Goal: Information Seeking & Learning: Compare options

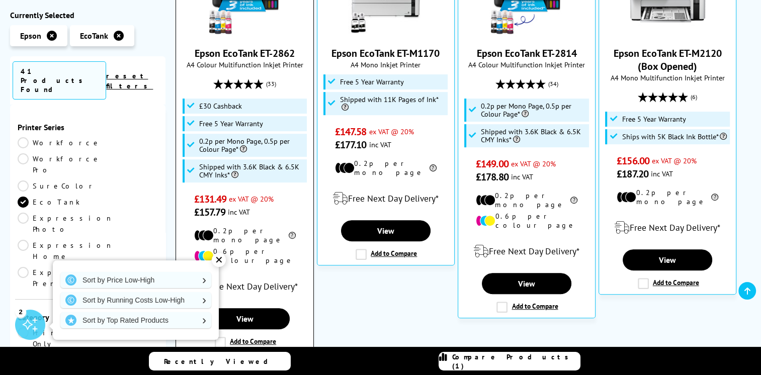
scroll to position [315, 0]
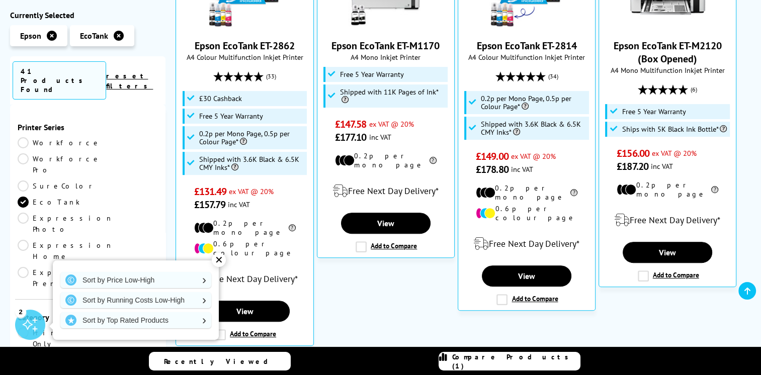
click at [219, 257] on div "✕" at bounding box center [219, 260] width 14 height 14
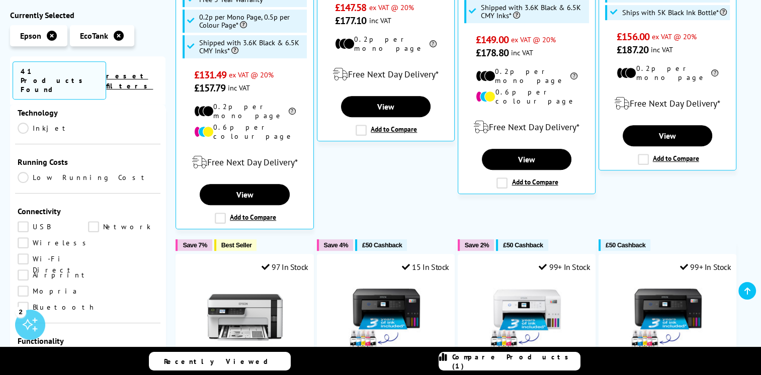
scroll to position [380, 0]
click at [94, 350] on link "Scan" at bounding box center [123, 355] width 70 height 11
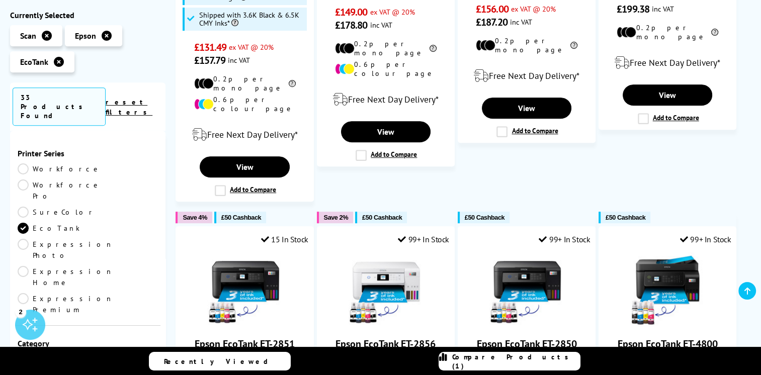
scroll to position [380, 0]
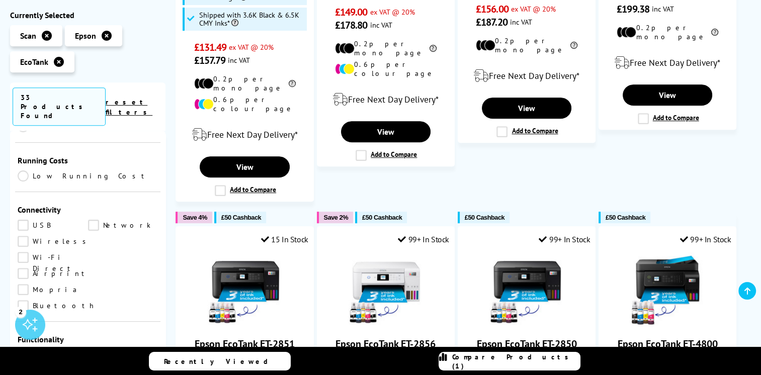
click at [23, 349] on link "Copy" at bounding box center [53, 354] width 70 height 11
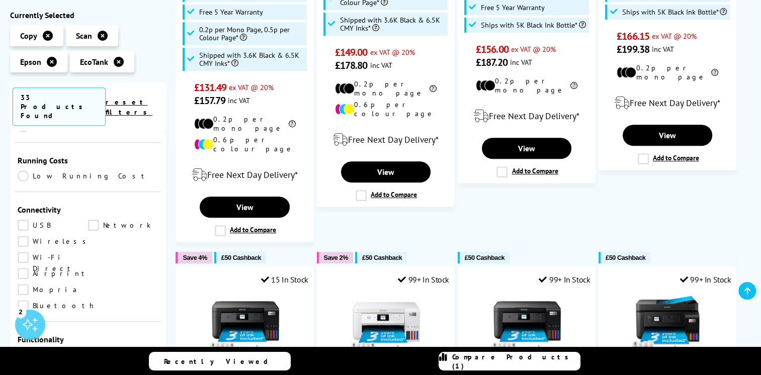
scroll to position [402, 0]
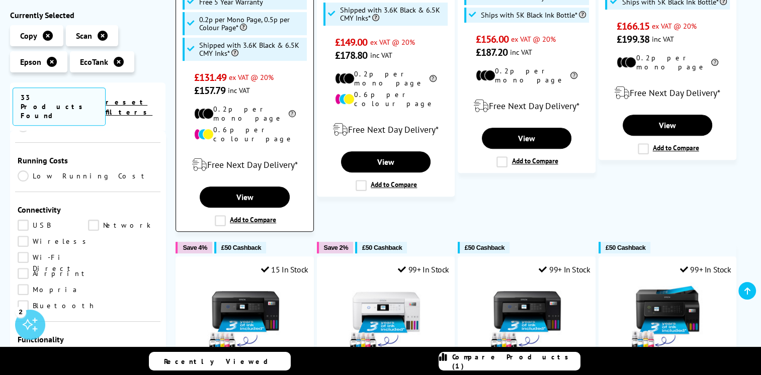
click at [219, 215] on label "Add to Compare" at bounding box center [245, 220] width 61 height 11
click at [0, 0] on input "Add to Compare" at bounding box center [0, 0] width 0 height 0
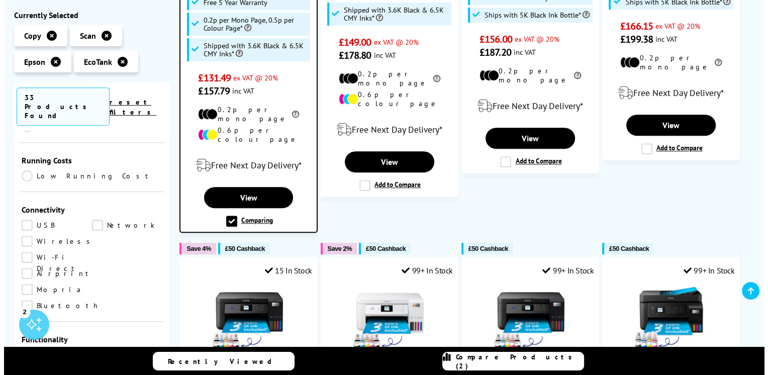
scroll to position [402, 0]
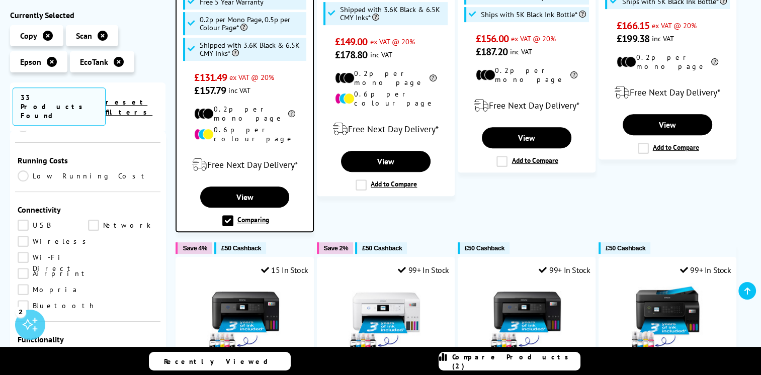
click at [509, 364] on span "Compare Products (2)" at bounding box center [516, 361] width 128 height 18
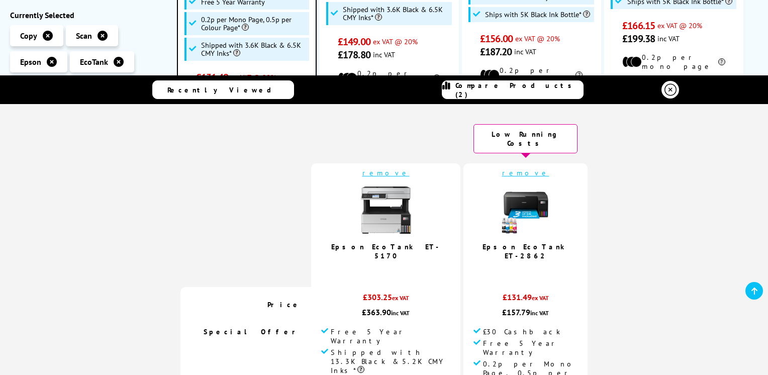
scroll to position [0, 0]
click at [502, 168] on link "remove" at bounding box center [525, 172] width 47 height 9
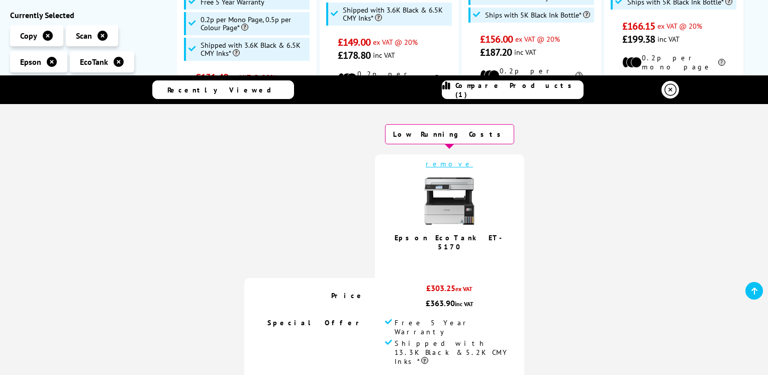
click at [666, 89] on icon at bounding box center [671, 90] width 12 height 12
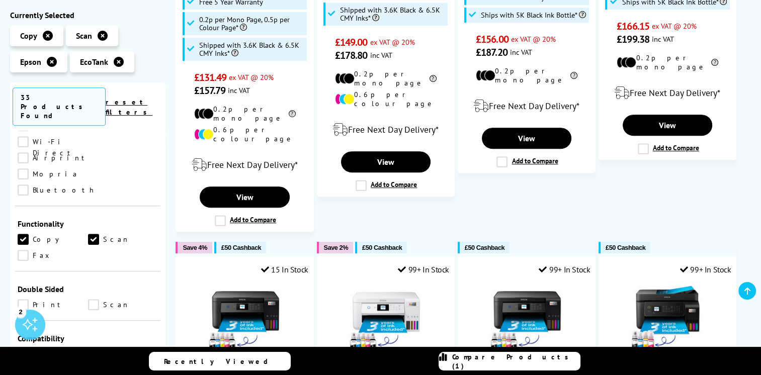
scroll to position [497, 0]
click at [24, 298] on link "Print" at bounding box center [53, 303] width 70 height 11
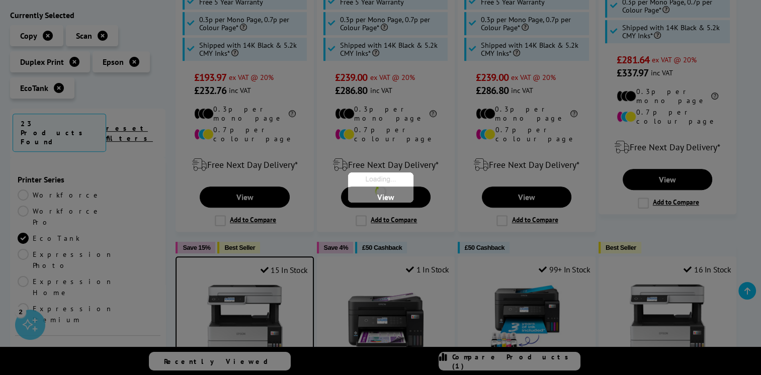
scroll to position [497, 0]
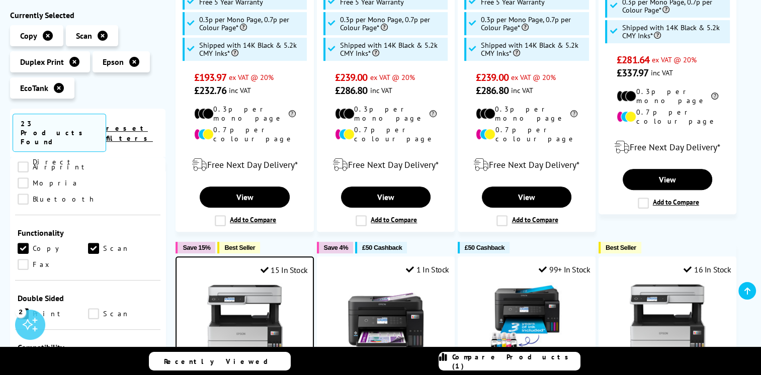
click at [88, 308] on link "Scan" at bounding box center [123, 313] width 70 height 11
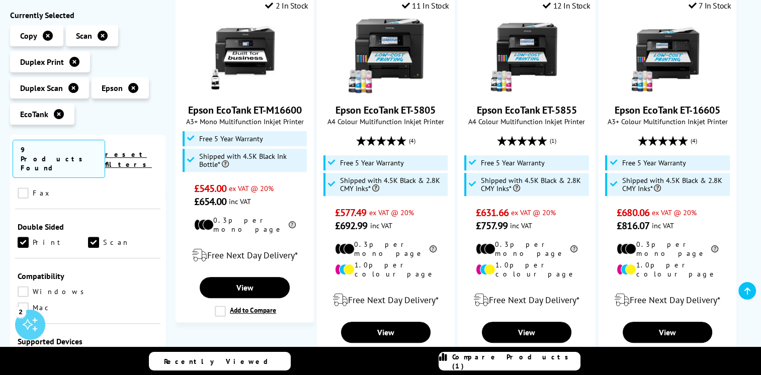
scroll to position [220, 0]
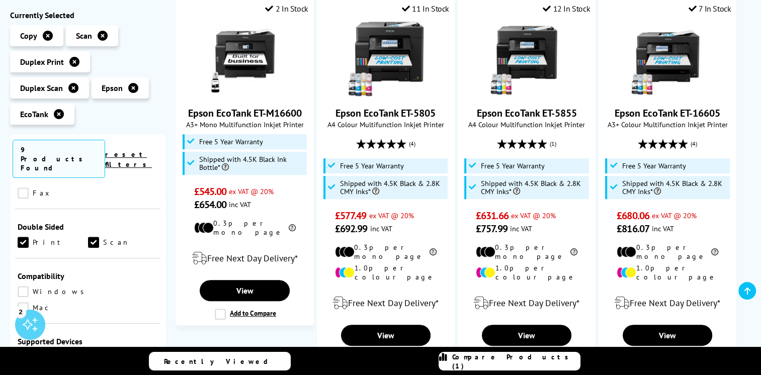
click at [88, 237] on link "Scan" at bounding box center [123, 242] width 70 height 11
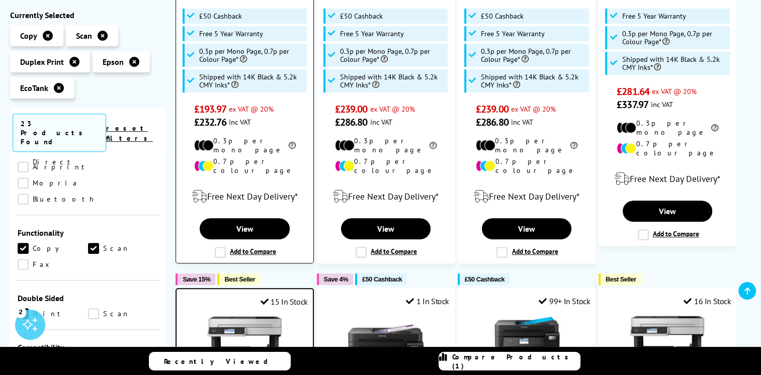
scroll to position [370, 0]
click at [250, 247] on label "Add to Compare" at bounding box center [245, 252] width 61 height 11
click at [0, 0] on input "Add to Compare" at bounding box center [0, 0] width 0 height 0
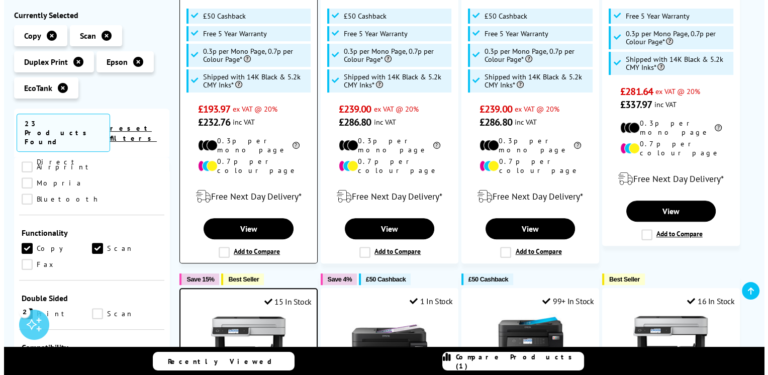
scroll to position [371, 0]
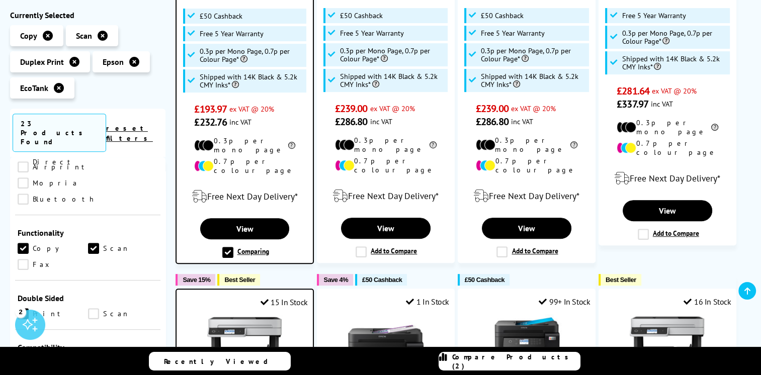
click at [485, 361] on span "Compare Products (2)" at bounding box center [516, 361] width 128 height 18
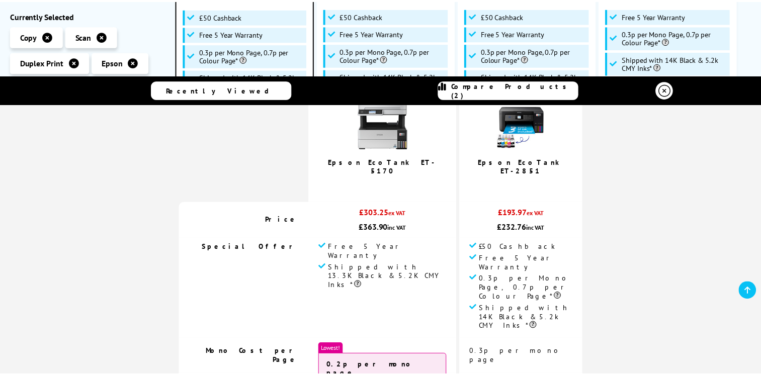
scroll to position [0, 0]
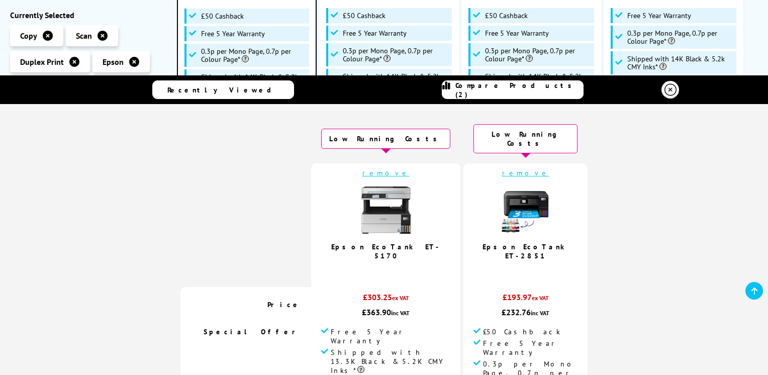
click at [668, 88] on icon at bounding box center [671, 90] width 12 height 12
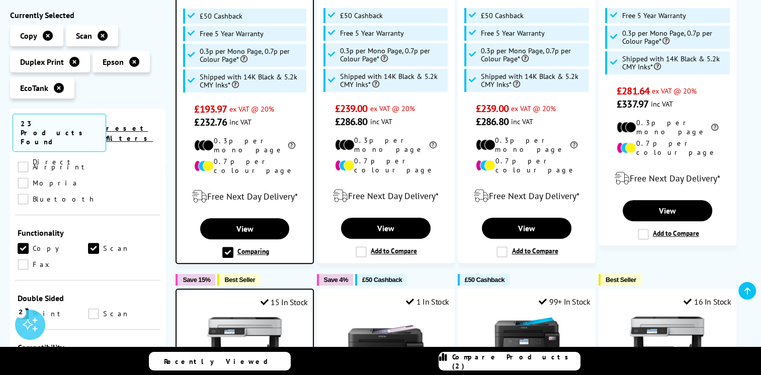
scroll to position [99, 0]
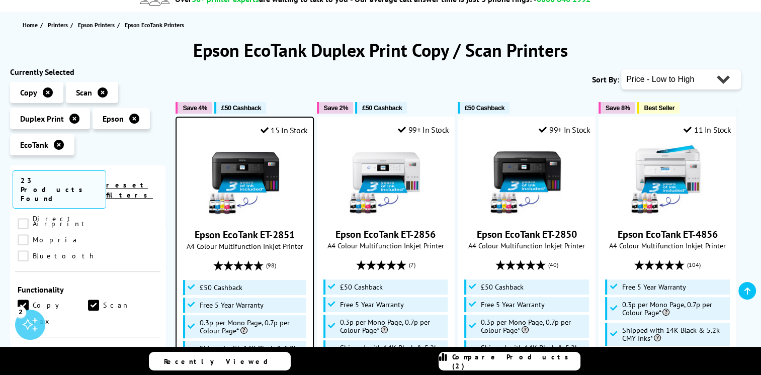
click at [247, 168] on img at bounding box center [244, 180] width 75 height 75
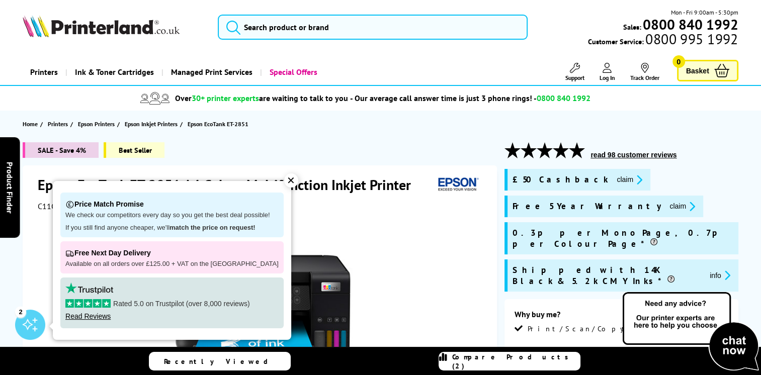
click at [284, 181] on div "✕" at bounding box center [291, 180] width 14 height 14
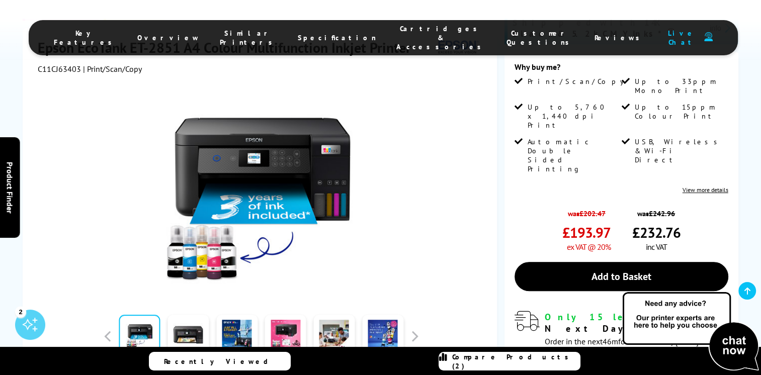
scroll to position [257, 0]
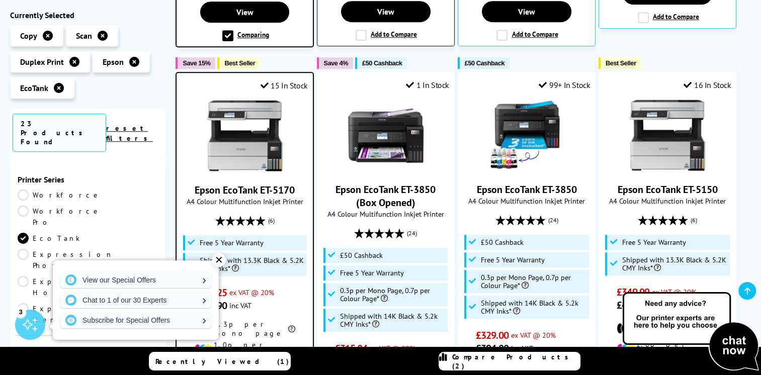
scroll to position [615, 0]
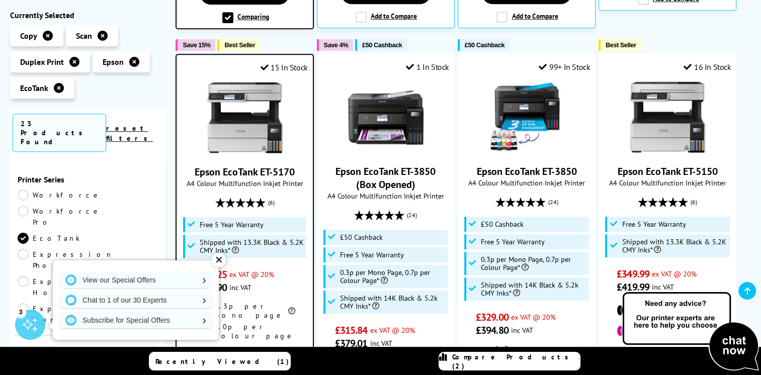
click at [246, 165] on link "Epson EcoTank ET-5170" at bounding box center [245, 171] width 100 height 13
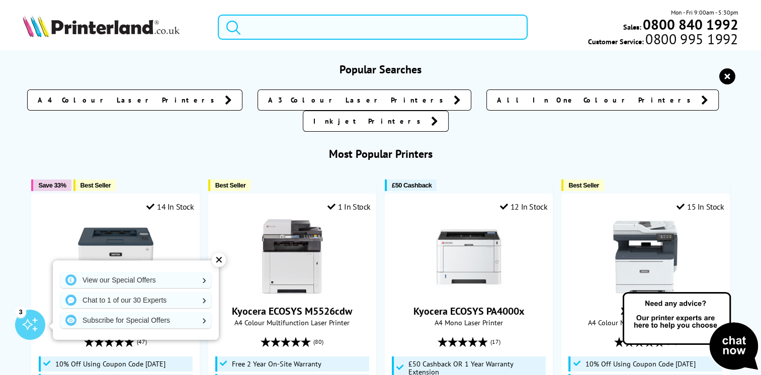
click at [290, 27] on input "search" at bounding box center [373, 27] width 310 height 25
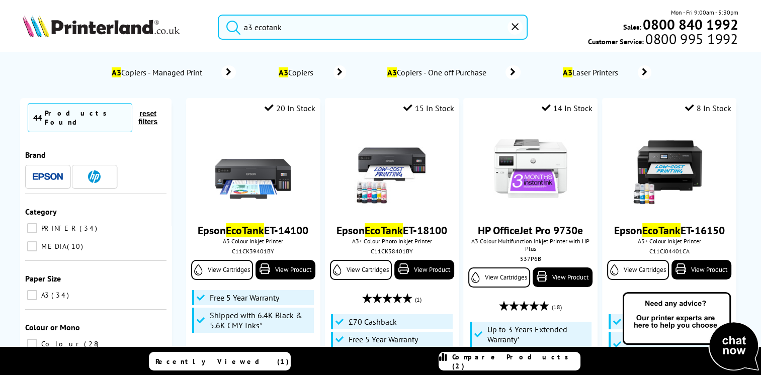
click at [218, 15] on button "submit" at bounding box center [230, 26] width 25 height 22
drag, startPoint x: 330, startPoint y: 30, endPoint x: 253, endPoint y: 22, distance: 76.8
click at [253, 22] on input "a3 ecotank" at bounding box center [373, 27] width 310 height 25
click at [314, 23] on input "a3 ecotank" at bounding box center [373, 27] width 310 height 25
drag, startPoint x: 314, startPoint y: 23, endPoint x: 206, endPoint y: 21, distance: 108.1
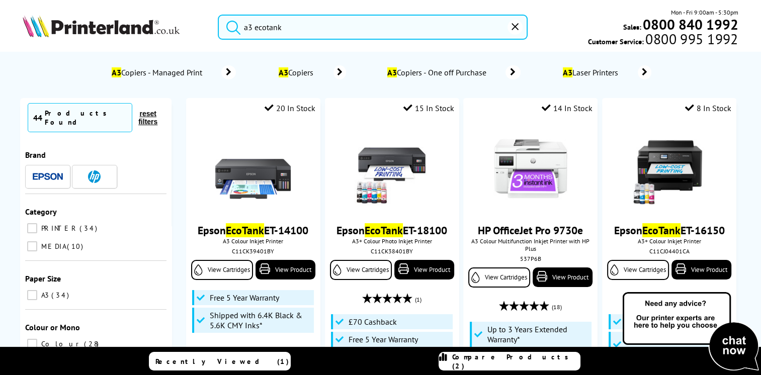
click at [206, 21] on div "a3 ecotank" at bounding box center [366, 27] width 322 height 25
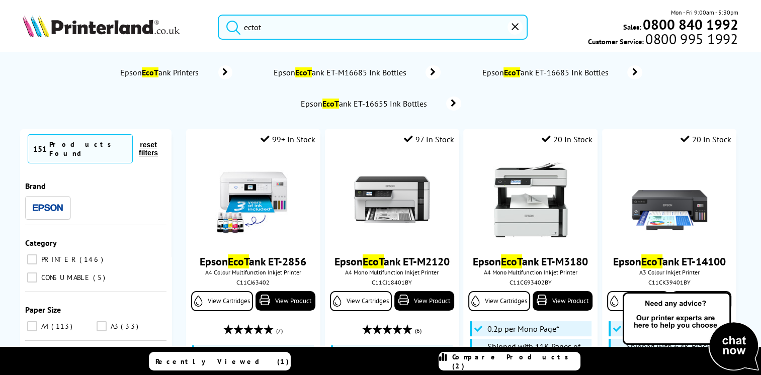
type input "ectot"
click at [164, 71] on span "Epson EcoT ank Printers" at bounding box center [161, 72] width 84 height 10
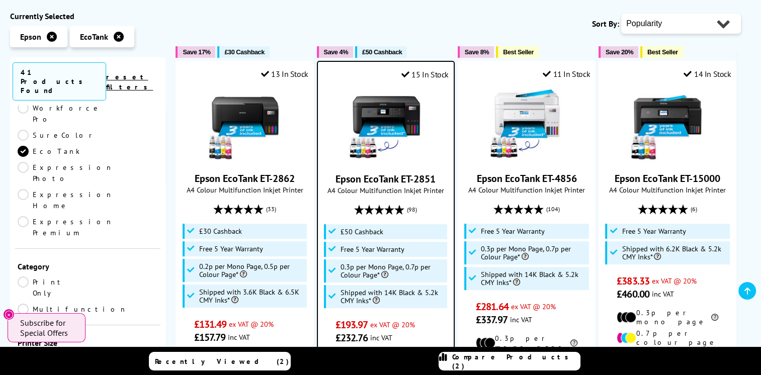
scroll to position [52, 0]
click at [30, 352] on link "A3" at bounding box center [53, 357] width 70 height 11
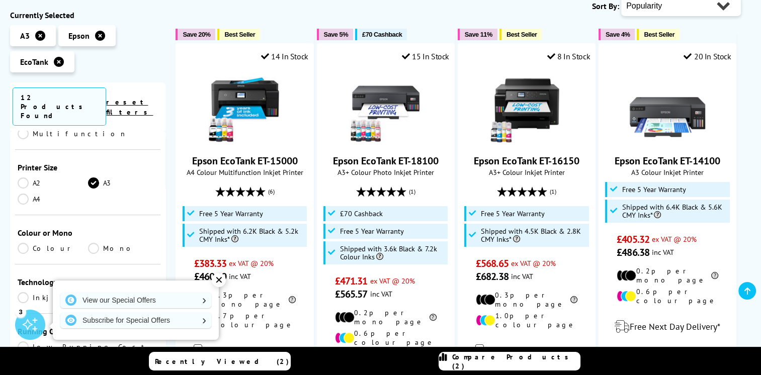
scroll to position [199, 0]
click at [219, 281] on div "✕" at bounding box center [219, 280] width 14 height 14
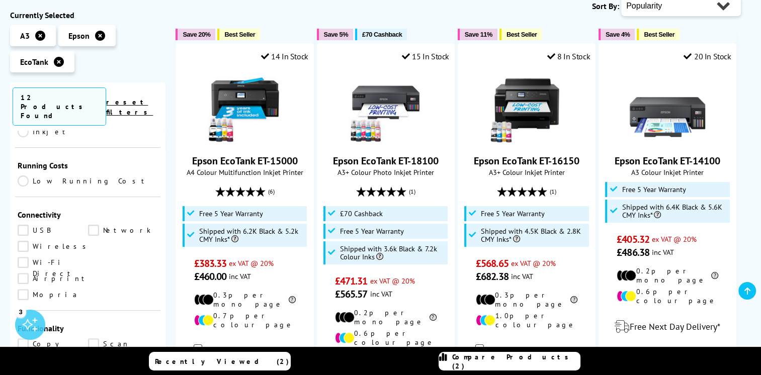
scroll to position [430, 0]
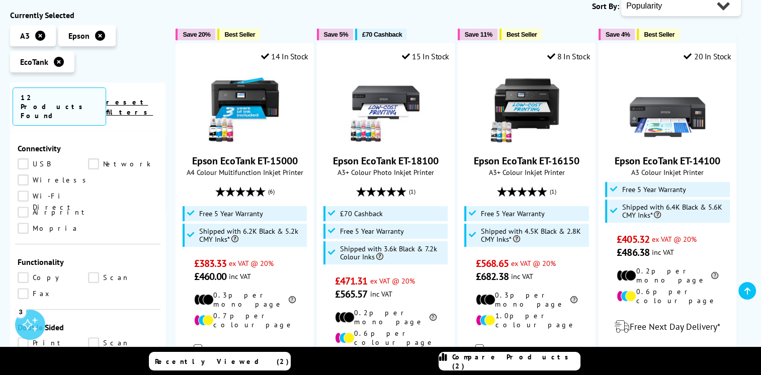
click at [23, 337] on link "Print" at bounding box center [53, 342] width 70 height 11
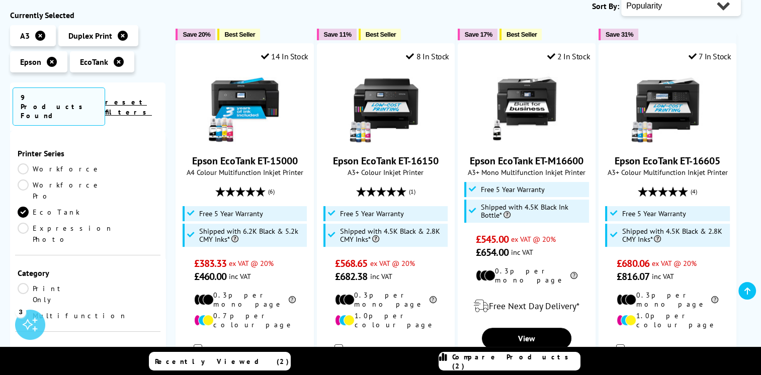
scroll to position [430, 0]
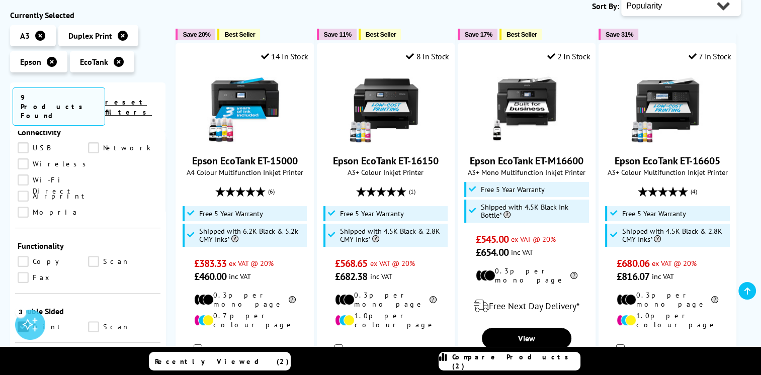
click at [95, 321] on link "Scan" at bounding box center [123, 326] width 70 height 11
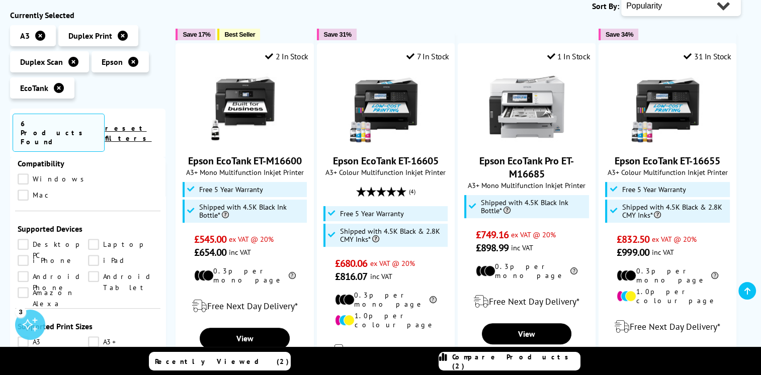
scroll to position [615, 0]
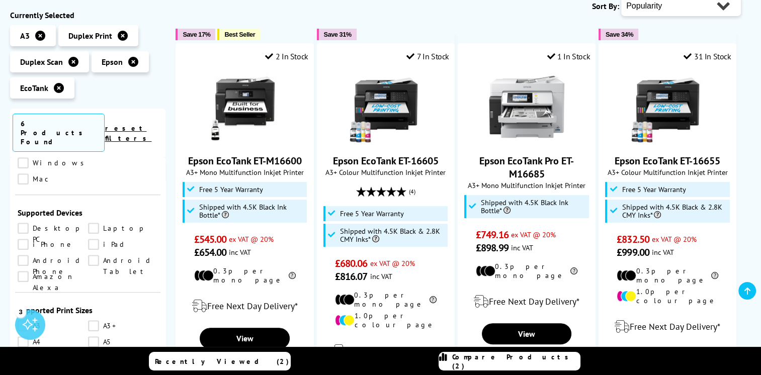
click at [24, 320] on link "A3" at bounding box center [53, 325] width 70 height 11
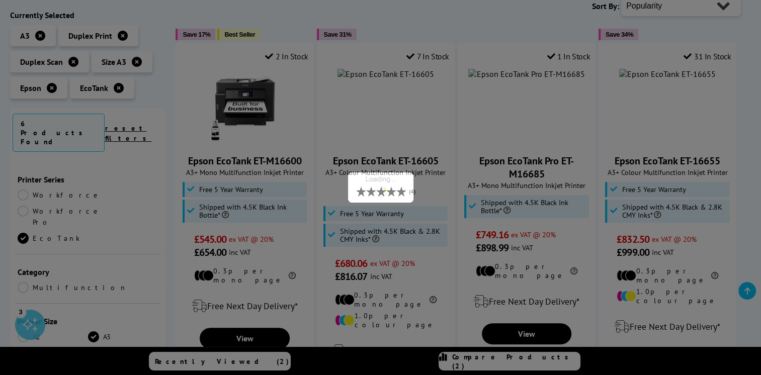
scroll to position [615, 0]
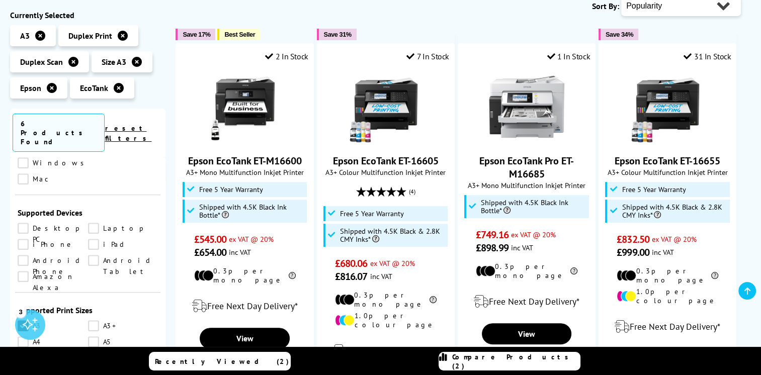
click at [97, 336] on link "A5" at bounding box center [123, 341] width 70 height 11
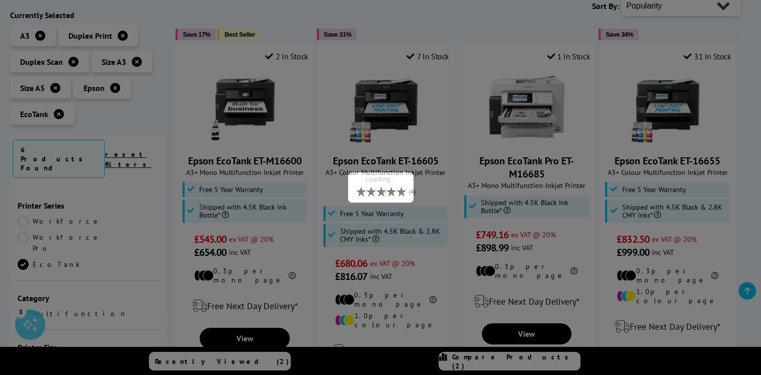
scroll to position [615, 0]
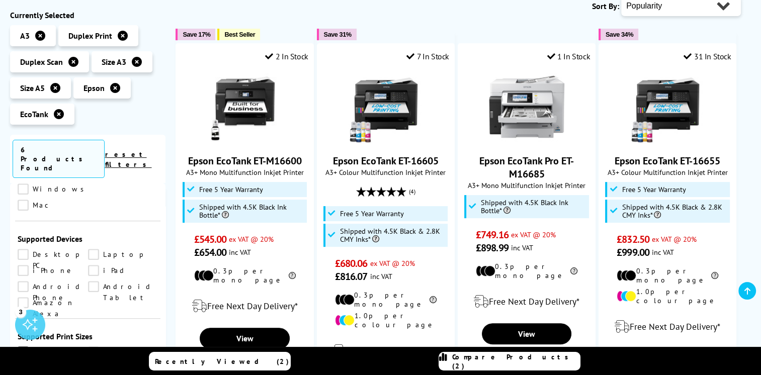
click at [26, 362] on link "A4" at bounding box center [53, 367] width 70 height 11
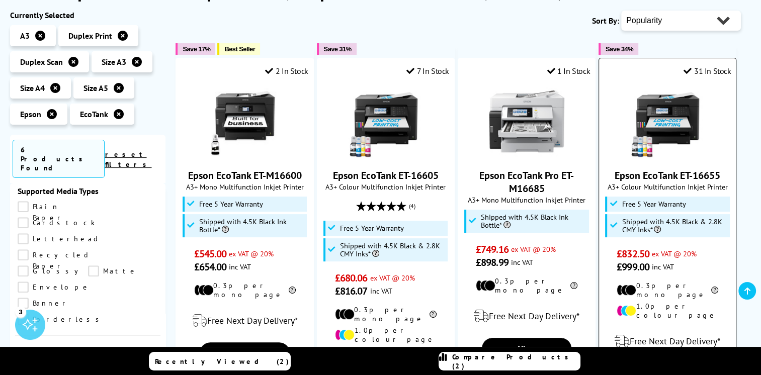
scroll to position [156, 0]
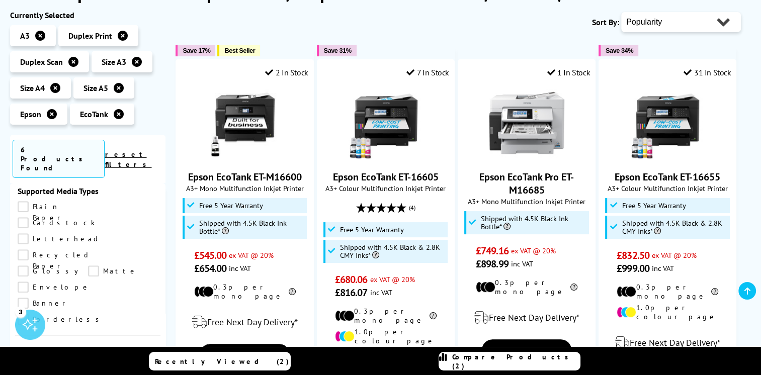
click at [675, 23] on select "Popularity Rating Price - Low to High Price - High to Low Running Costs - Low t…" at bounding box center [681, 22] width 120 height 20
select select "Price Ascending"
click at [621, 12] on select "Popularity Rating Price - Low to High Price - High to Low Running Costs - Low t…" at bounding box center [681, 22] width 120 height 20
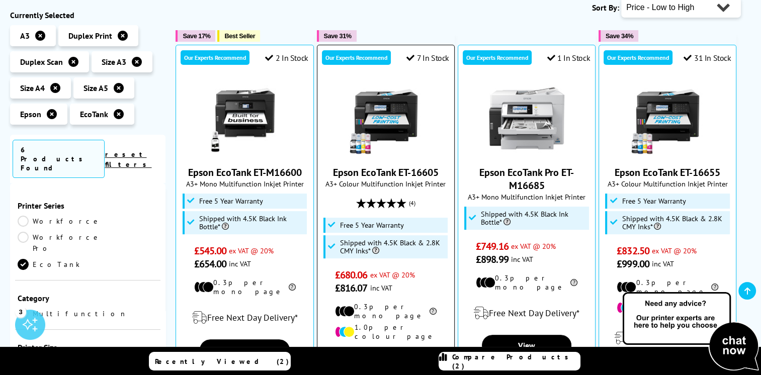
scroll to position [171, 0]
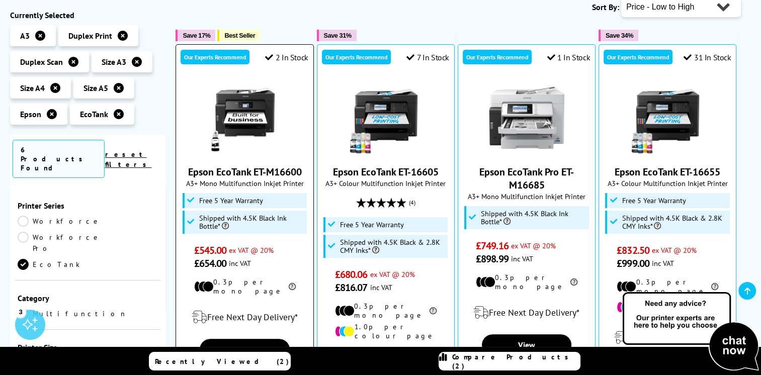
click at [265, 133] on img at bounding box center [244, 117] width 75 height 75
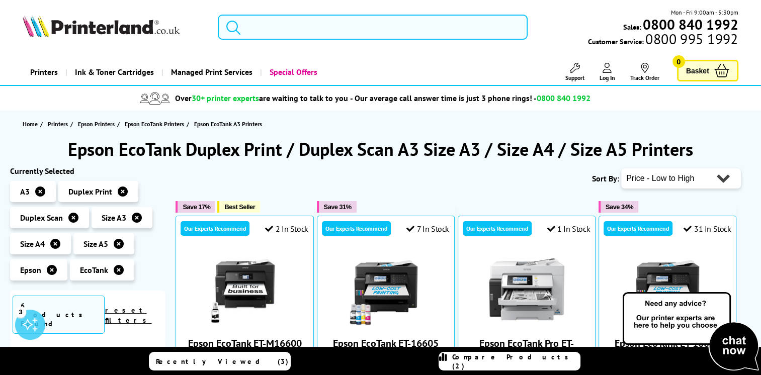
click at [312, 28] on input "search" at bounding box center [373, 27] width 310 height 25
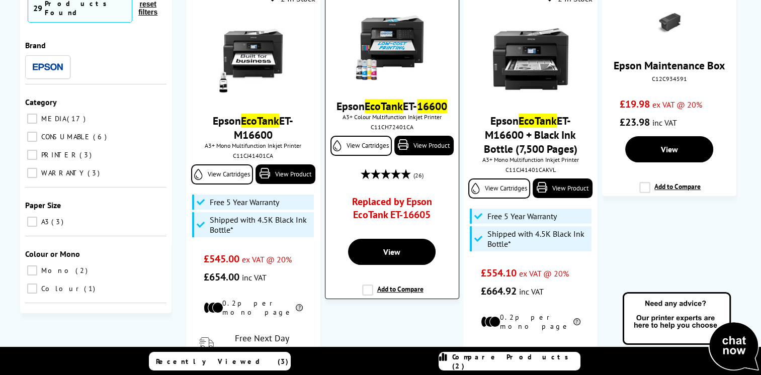
scroll to position [207, 0]
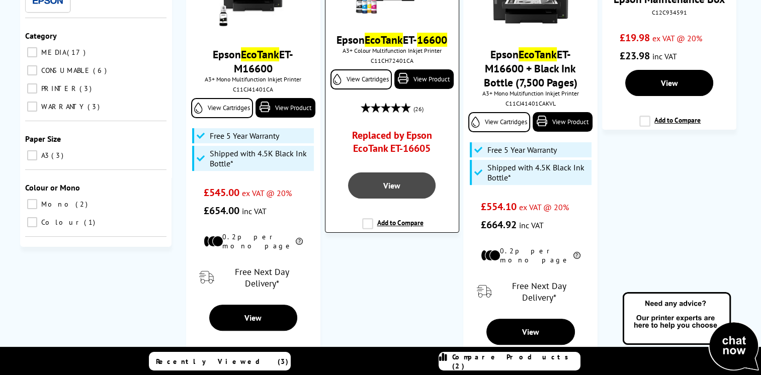
type input "ecotank 16600"
click at [398, 184] on span "View" at bounding box center [391, 185] width 17 height 10
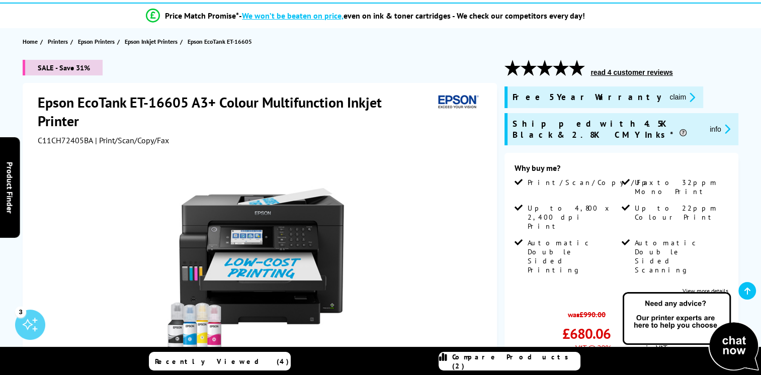
scroll to position [82, 0]
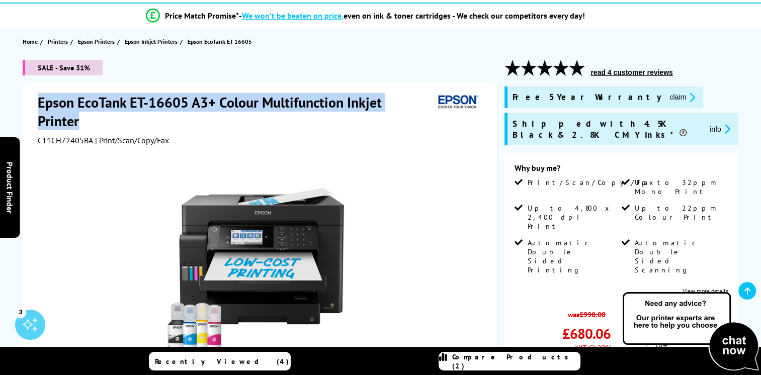
drag, startPoint x: 90, startPoint y: 123, endPoint x: 40, endPoint y: 99, distance: 56.0
click at [40, 99] on h1 "Epson EcoTank ET-16605 A3+ Colour Multifunction Inkjet Printer" at bounding box center [236, 111] width 396 height 37
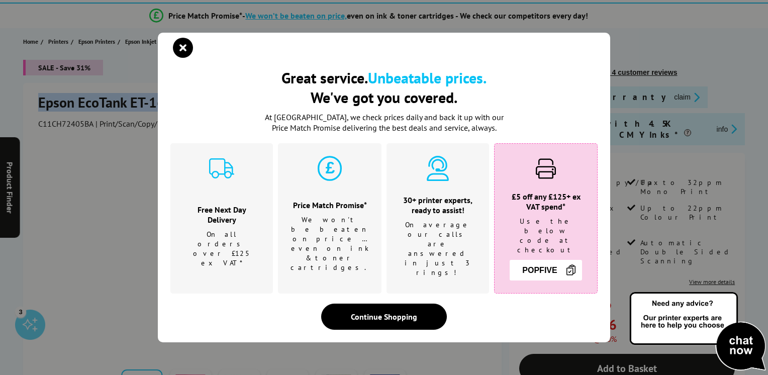
copy h1 "Epson EcoTank ET-16605 A3+ Colour Multifunction Inkjet Printer"
click at [181, 58] on icon "close modal" at bounding box center [183, 48] width 20 height 20
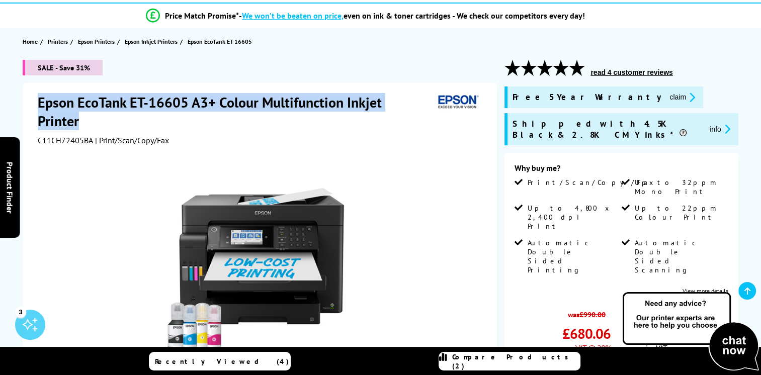
copy h1 "Epson EcoTank ET-16605 A3+ Colour Multifunction Inkjet Printer"
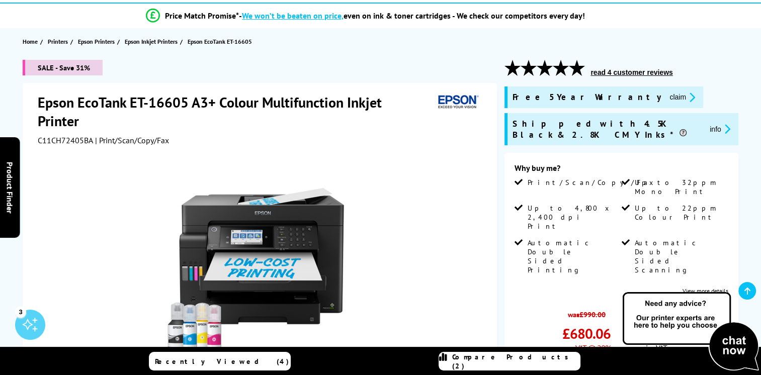
click at [378, 192] on div at bounding box center [260, 263] width 251 height 197
